Goal: Transaction & Acquisition: Book appointment/travel/reservation

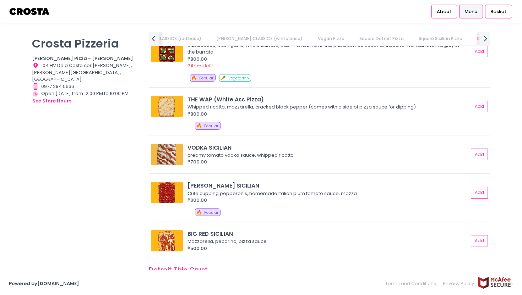
scroll to position [969, 0]
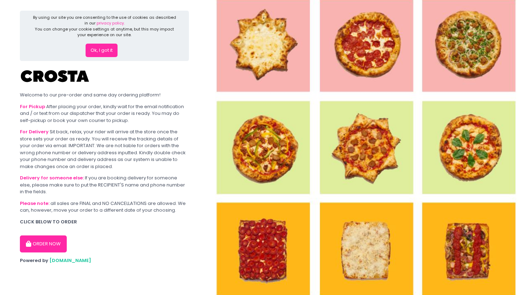
click at [38, 249] on button "ORDER NOW" at bounding box center [43, 244] width 47 height 17
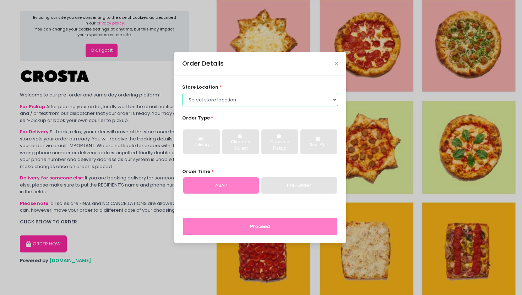
click at [231, 105] on select "Select store location [PERSON_NAME] Pizza - [PERSON_NAME] Pizza - [GEOGRAPHIC_D…" at bounding box center [260, 99] width 156 height 13
select select "65090bae48156caed44a5eb4"
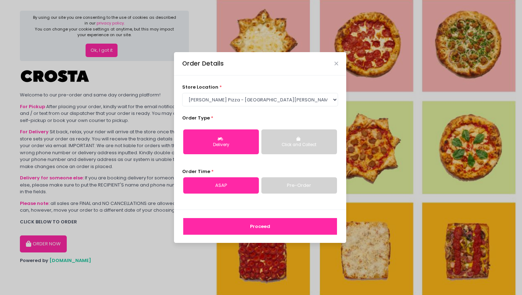
click at [232, 145] on div "Delivery" at bounding box center [221, 145] width 66 height 6
click at [306, 184] on link "Pre-Order" at bounding box center [299, 185] width 76 height 16
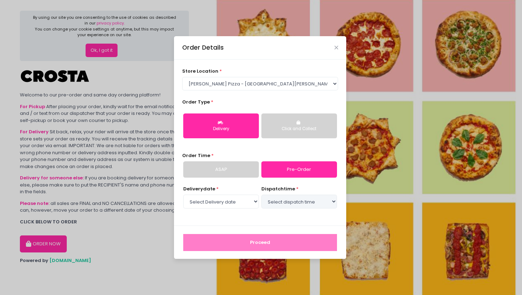
select select "[DATE]"
click at [290, 203] on select "Select dispatch time 04:30 PM - 05:00 PM 05:00 PM - 05:30 PM 05:30 PM - 06:00 P…" at bounding box center [299, 201] width 76 height 13
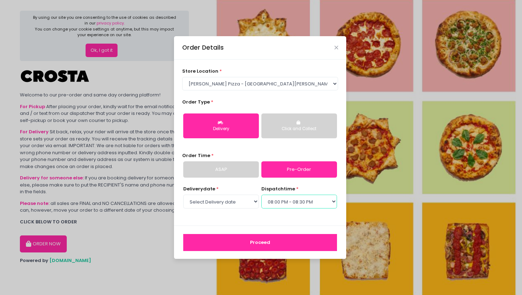
click at [325, 204] on select "Select dispatch time 04:30 PM - 05:00 PM 05:00 PM - 05:30 PM 05:30 PM - 06:00 P…" at bounding box center [299, 201] width 76 height 13
click at [324, 219] on div "store location * Select store location [PERSON_NAME] Pizza - [PERSON_NAME] Pizz…" at bounding box center [260, 143] width 172 height 166
click at [318, 204] on select "Select dispatch time 04:30 PM - 05:00 PM 05:00 PM - 05:30 PM 05:30 PM - 06:00 P…" at bounding box center [299, 201] width 76 height 13
select select "20:00"
click at [306, 239] on button "Proceed" at bounding box center [260, 242] width 154 height 17
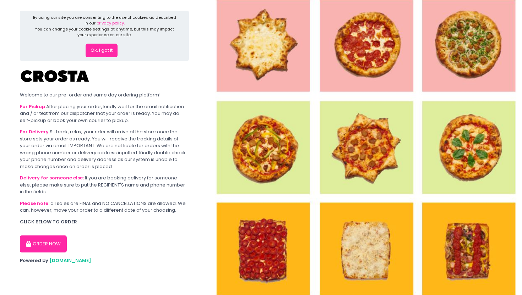
click at [39, 244] on button "ORDER NOW" at bounding box center [43, 244] width 47 height 17
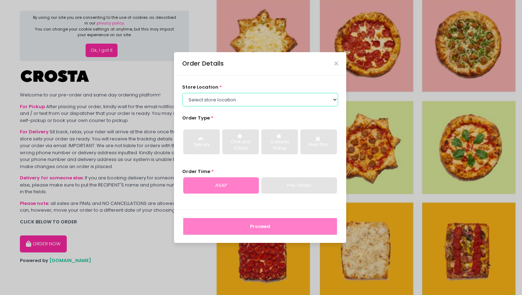
click at [235, 99] on select "Select store location [PERSON_NAME] Pizza - [PERSON_NAME] Pizza - [GEOGRAPHIC_D…" at bounding box center [260, 99] width 156 height 13
select select "5fabb2e53664a8677beaeb89"
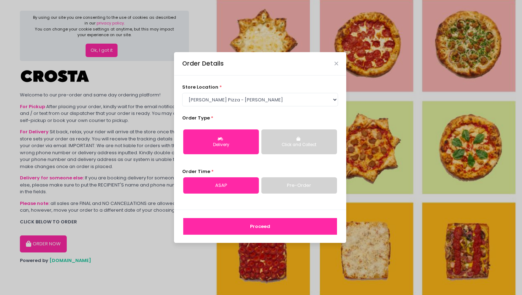
click at [300, 187] on link "Pre-Order" at bounding box center [299, 185] width 76 height 16
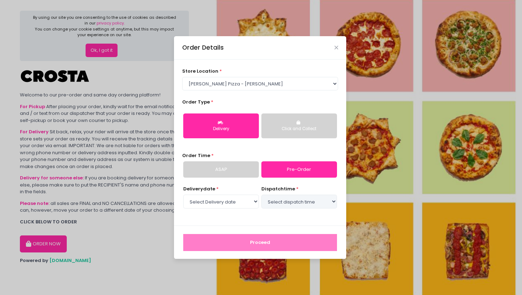
select select "[DATE]"
click at [301, 204] on select "Select dispatch time 05:00 PM - 05:30 PM 05:30 PM - 06:00 PM 06:00 PM - 06:30 P…" at bounding box center [299, 201] width 76 height 13
select select "20:00"
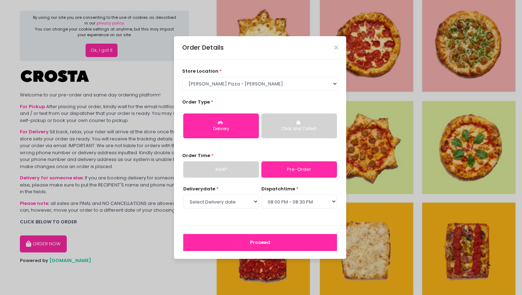
click at [288, 245] on button "Proceed" at bounding box center [260, 242] width 154 height 17
